Goal: Check status: Check status

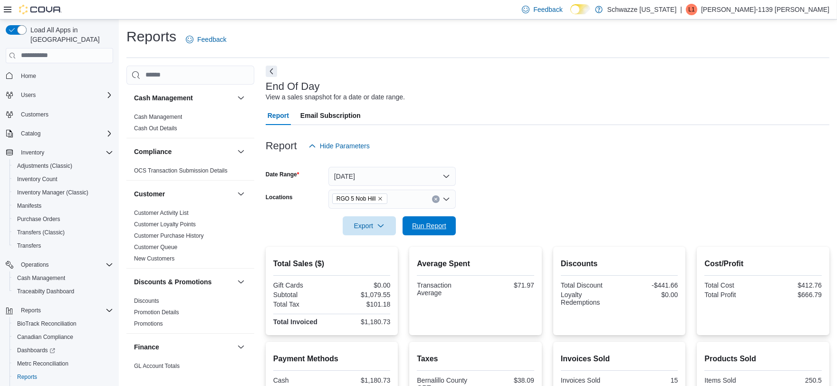
click at [417, 221] on span "Run Report" at bounding box center [429, 226] width 34 height 10
click at [369, 174] on button "[DATE]" at bounding box center [392, 176] width 127 height 19
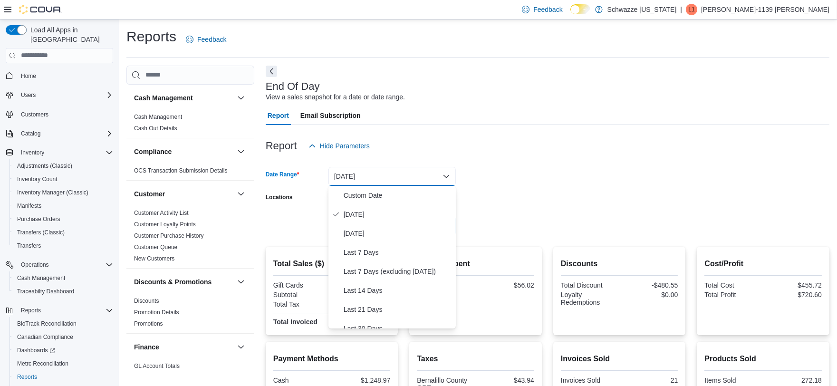
click at [479, 164] on div at bounding box center [548, 160] width 564 height 11
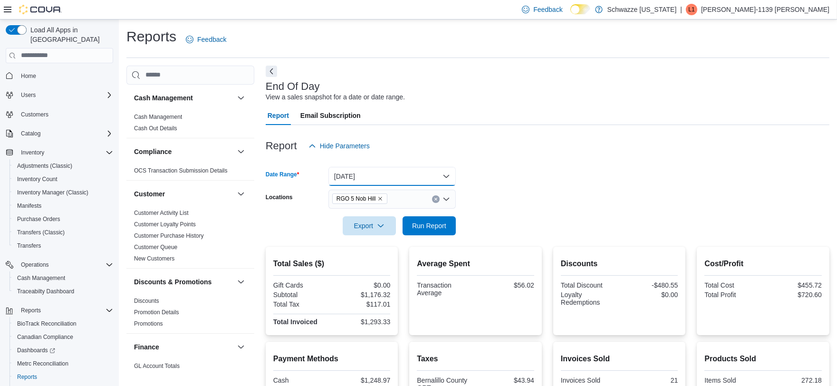
click at [405, 178] on button "[DATE]" at bounding box center [392, 176] width 127 height 19
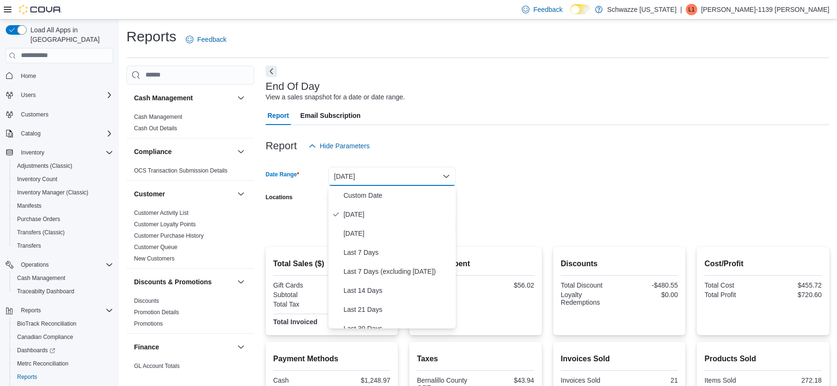
click at [365, 184] on button "[DATE]" at bounding box center [392, 176] width 127 height 19
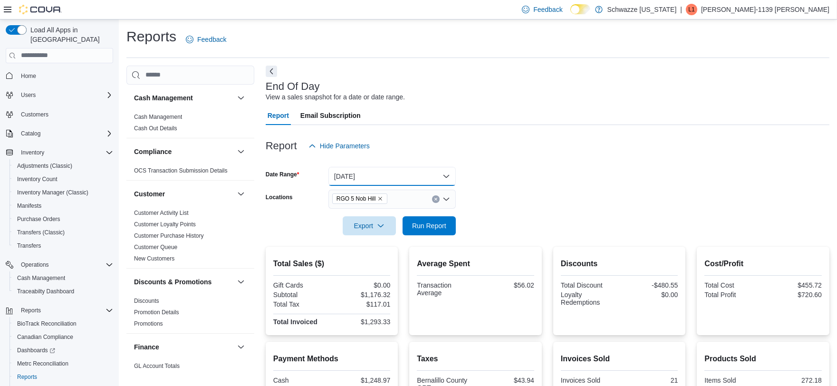
click at [368, 171] on button "[DATE]" at bounding box center [392, 176] width 127 height 19
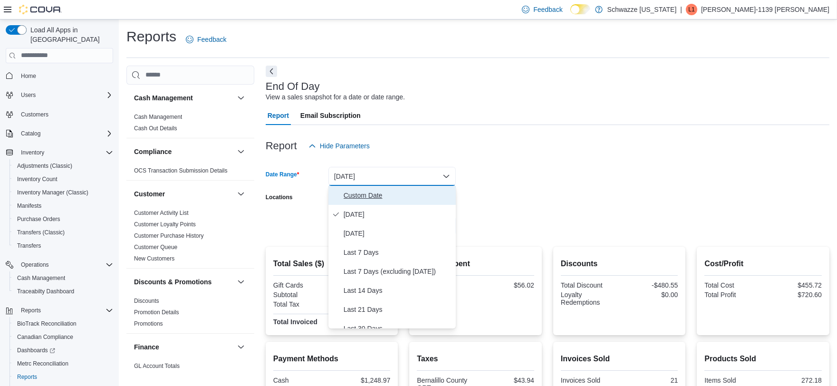
click at [370, 187] on button "Custom Date" at bounding box center [392, 195] width 127 height 19
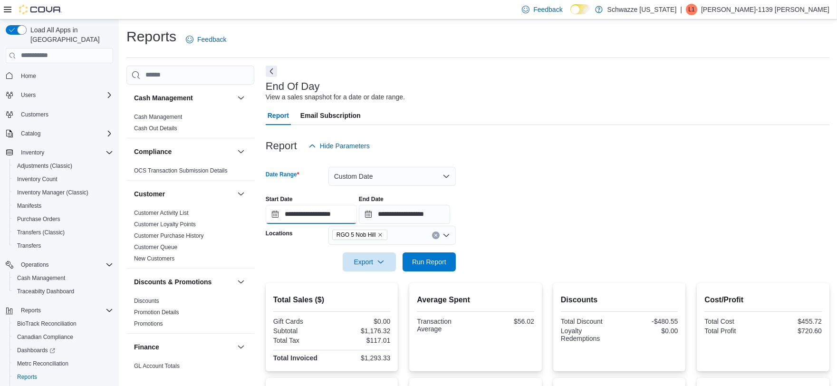
click at [275, 214] on input "**********" at bounding box center [311, 214] width 91 height 19
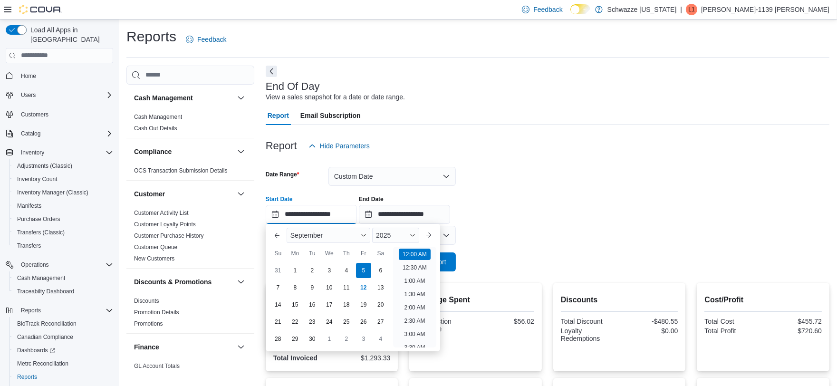
scroll to position [29, 0]
click at [396, 236] on div "2025" at bounding box center [395, 235] width 47 height 15
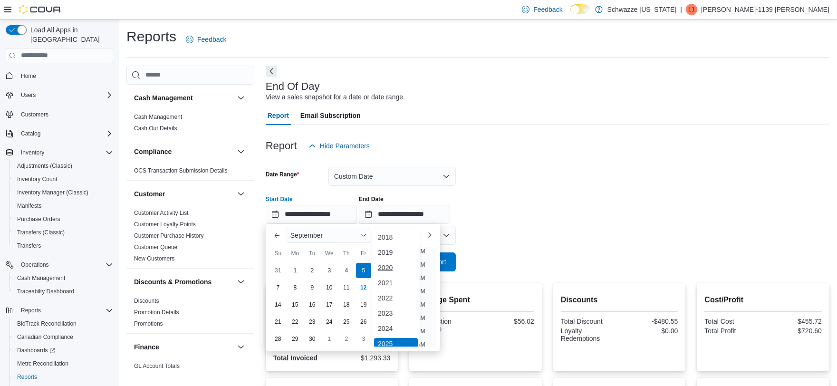
scroll to position [2, 0]
drag, startPoint x: 395, startPoint y: 325, endPoint x: 394, endPoint y: 305, distance: 20.0
click at [395, 324] on div "2024" at bounding box center [396, 325] width 44 height 11
type input "**********"
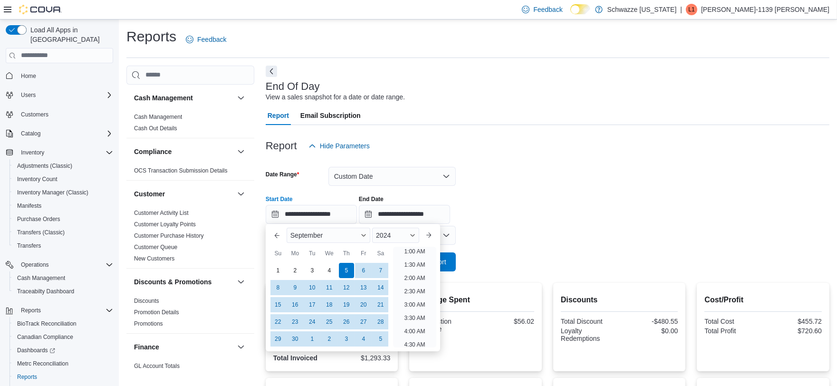
scroll to position [2, 0]
drag, startPoint x: 435, startPoint y: 219, endPoint x: 415, endPoint y: 218, distance: 20.0
click at [434, 218] on input "**********" at bounding box center [404, 214] width 91 height 19
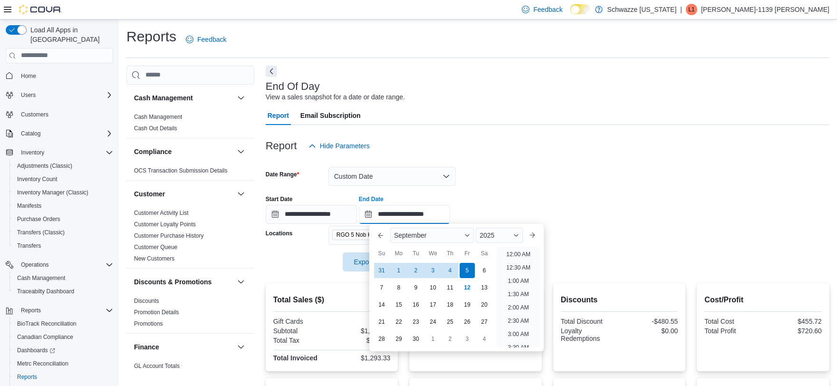
scroll to position [540, 0]
click at [487, 239] on div "2025" at bounding box center [499, 235] width 47 height 15
click at [498, 322] on div "2024" at bounding box center [500, 325] width 44 height 11
type input "**********"
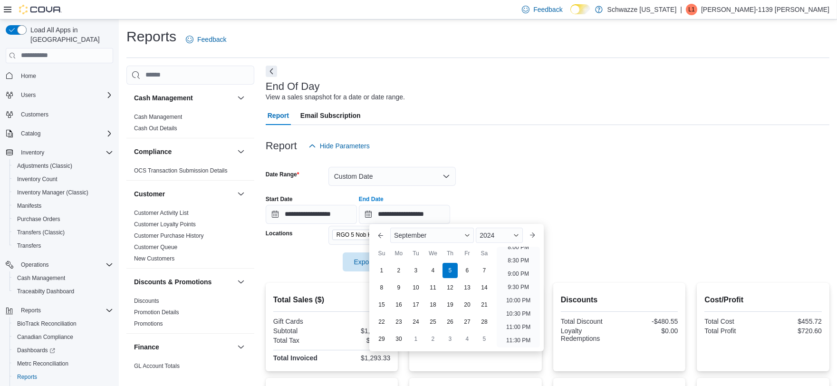
click at [498, 191] on div "**********" at bounding box center [548, 206] width 564 height 36
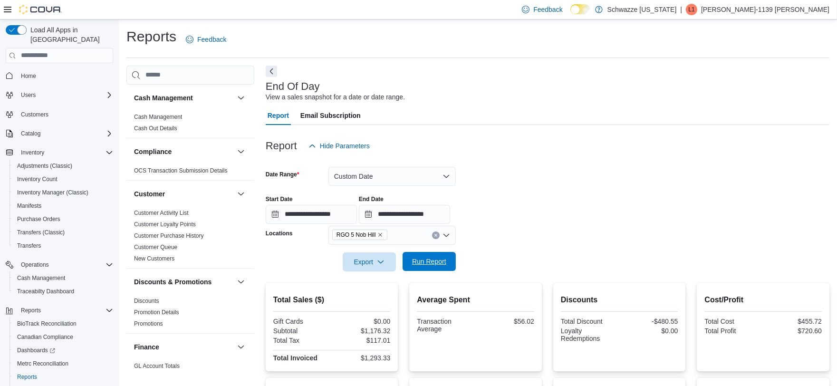
click at [442, 257] on span "Run Report" at bounding box center [429, 261] width 42 height 19
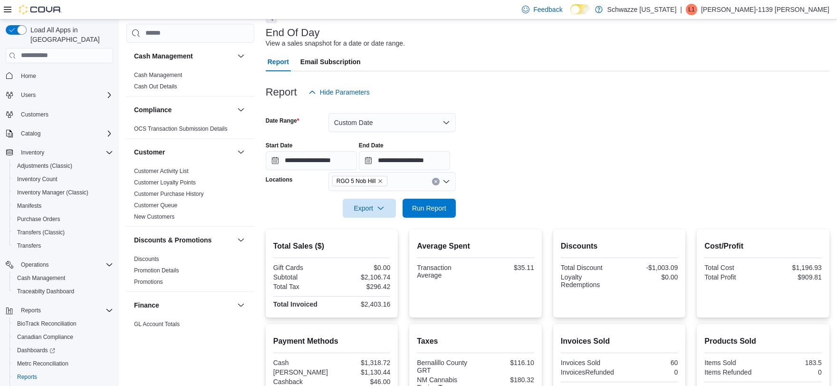
scroll to position [53, 0]
click at [339, 119] on button "Custom Date" at bounding box center [392, 123] width 127 height 19
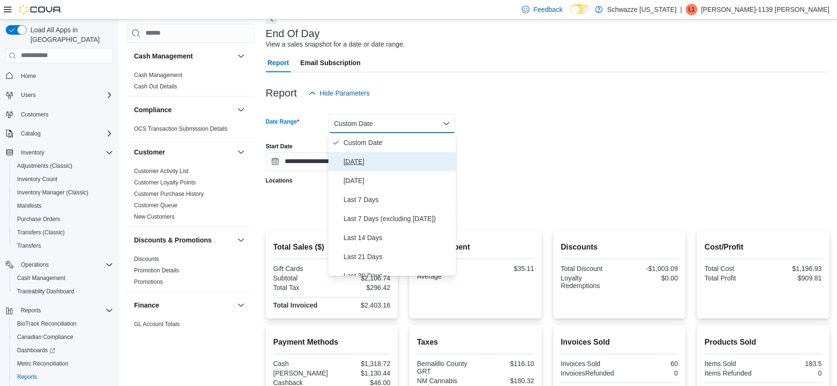
click at [354, 162] on span "[DATE]" at bounding box center [398, 161] width 108 height 11
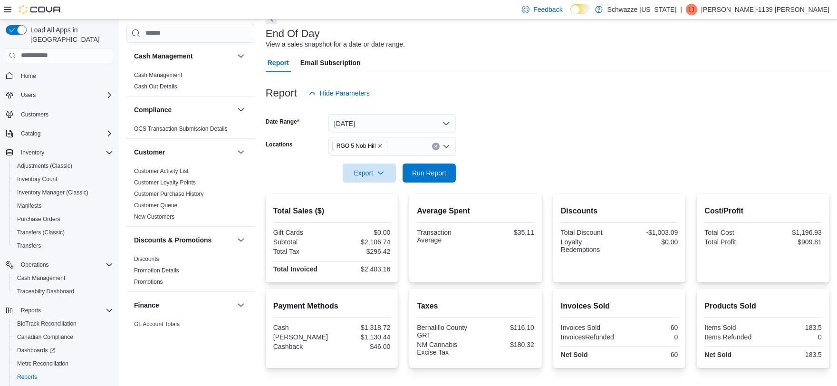
click at [560, 149] on form "Date Range [DATE] Locations RGO 5 Nob Hill Export Run Report" at bounding box center [548, 143] width 564 height 80
click at [428, 180] on span "Run Report" at bounding box center [429, 172] width 42 height 19
click at [441, 172] on span "Run Report" at bounding box center [429, 173] width 34 height 10
click at [417, 170] on span "Run Report" at bounding box center [429, 173] width 34 height 10
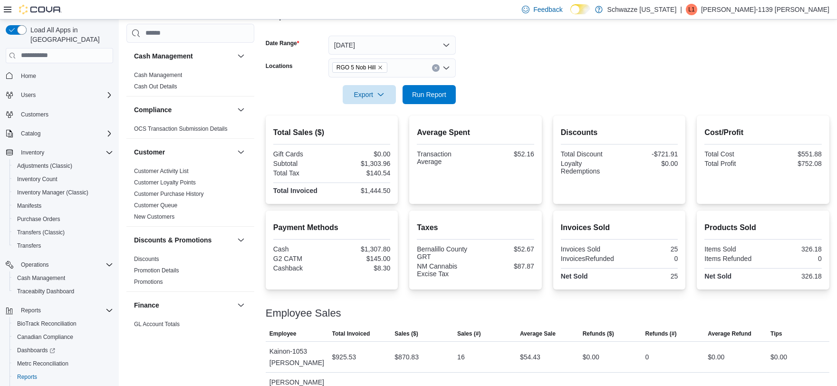
scroll to position [155, 0]
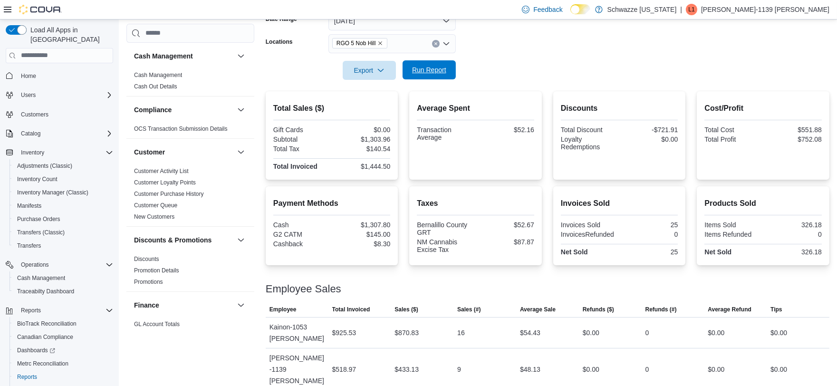
click at [425, 67] on span "Run Report" at bounding box center [429, 70] width 34 height 10
